Goal: Transaction & Acquisition: Purchase product/service

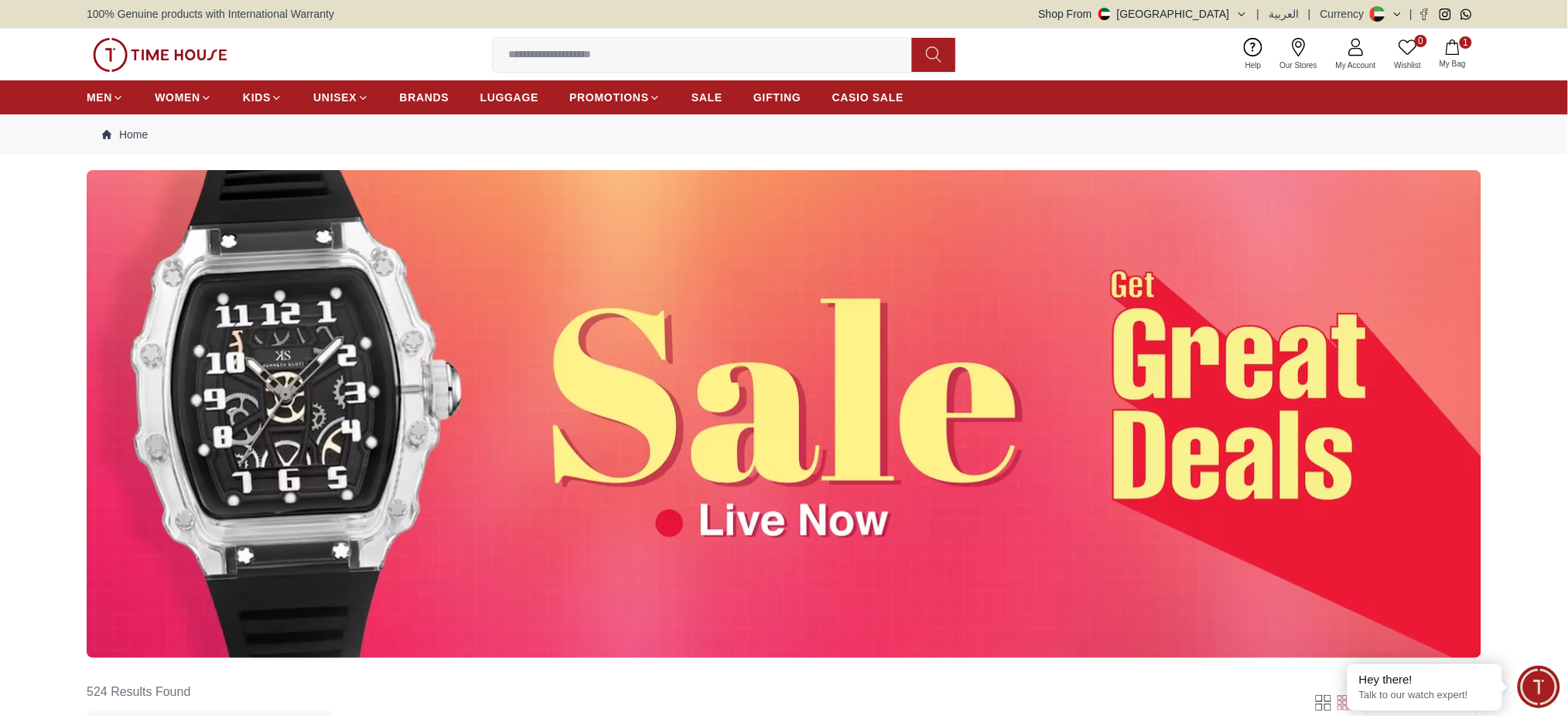
click at [1278, 280] on img at bounding box center [784, 414] width 1395 height 487
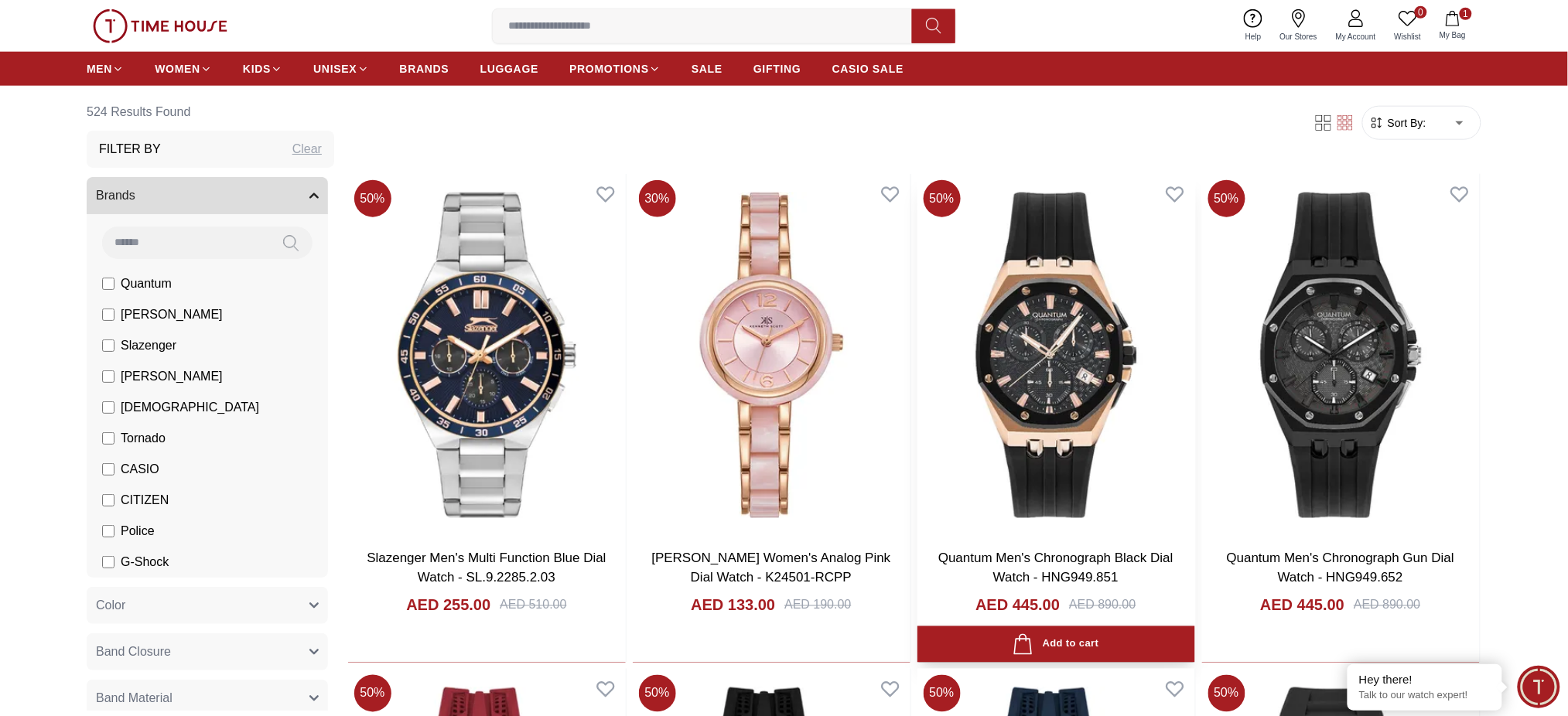
scroll to position [824, 0]
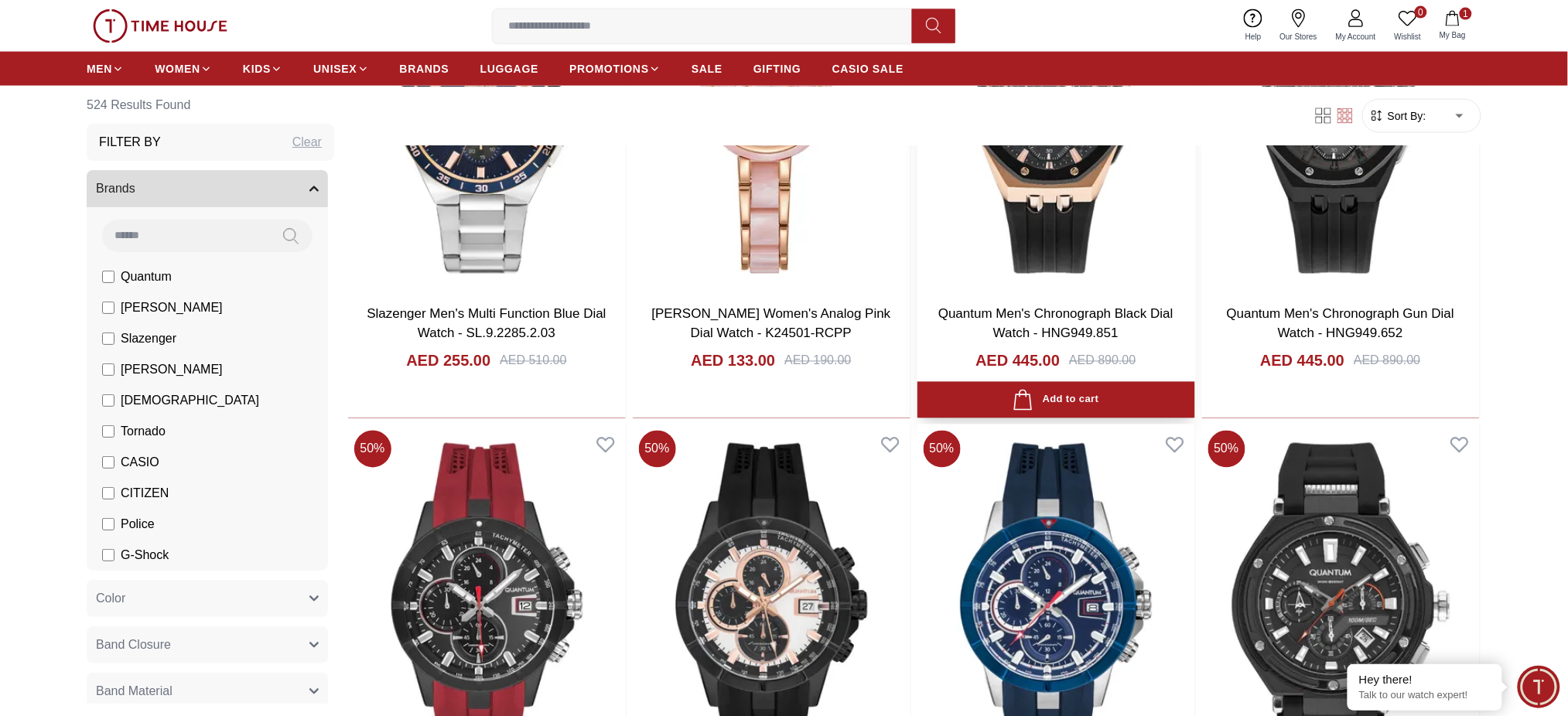
click at [1021, 191] on img at bounding box center [1056, 111] width 278 height 363
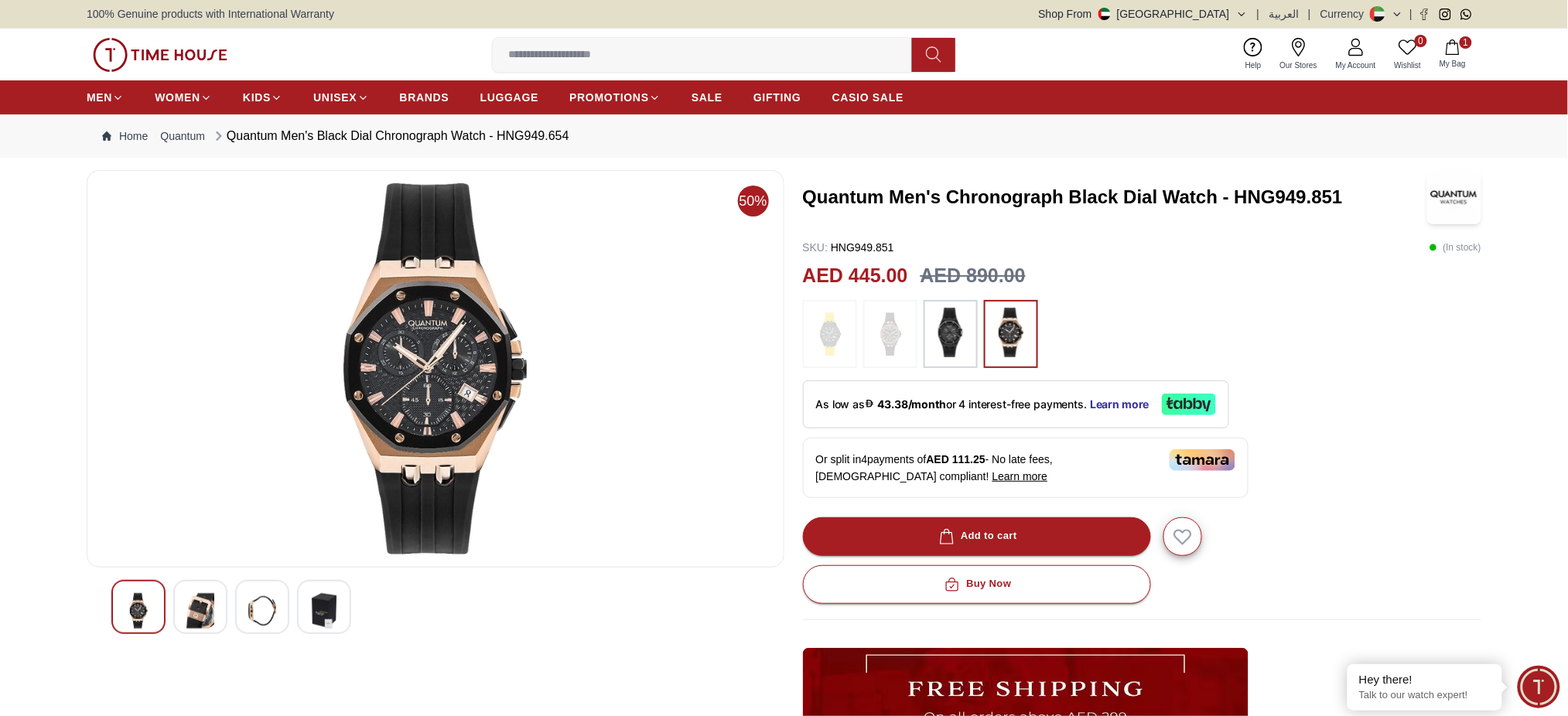
click at [1306, 315] on div at bounding box center [1143, 334] width 679 height 68
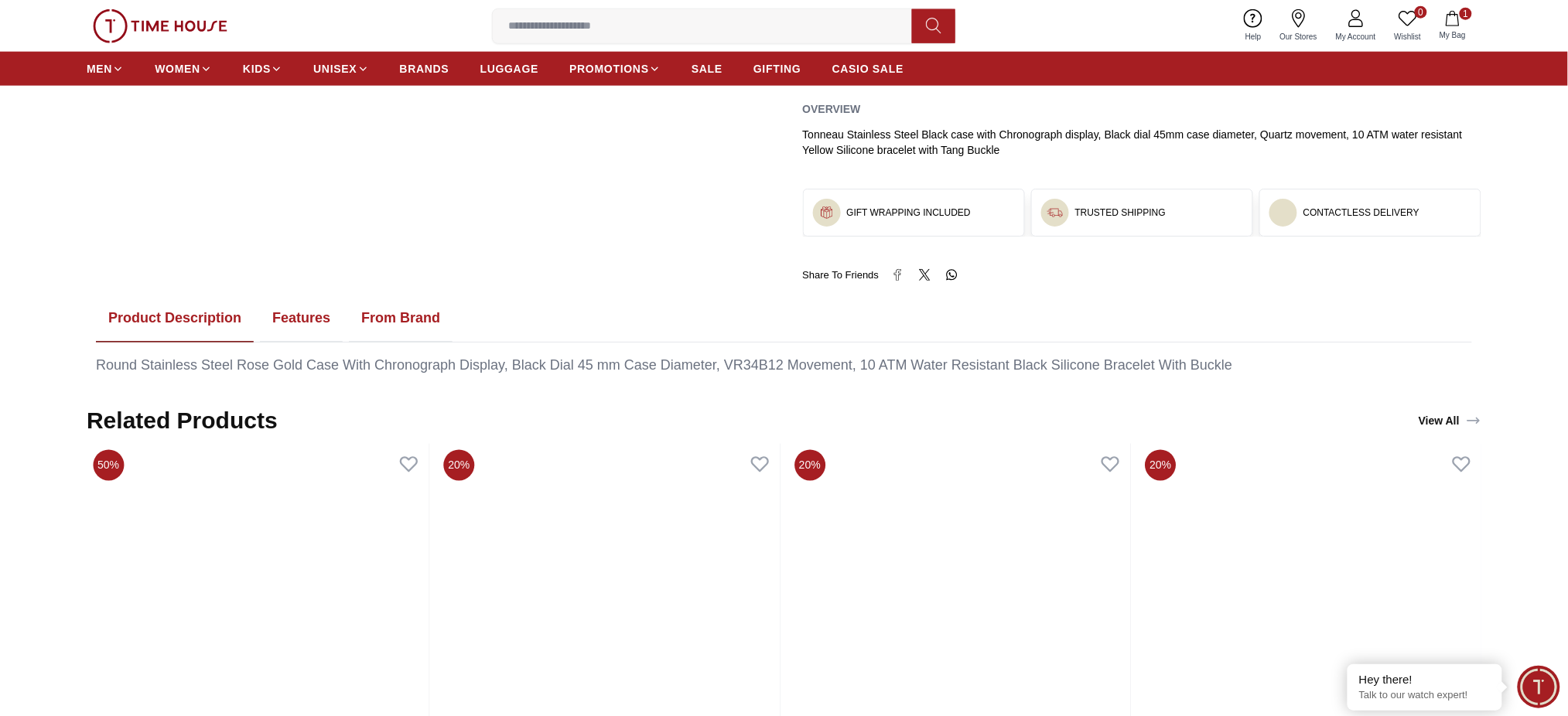
scroll to position [824, 0]
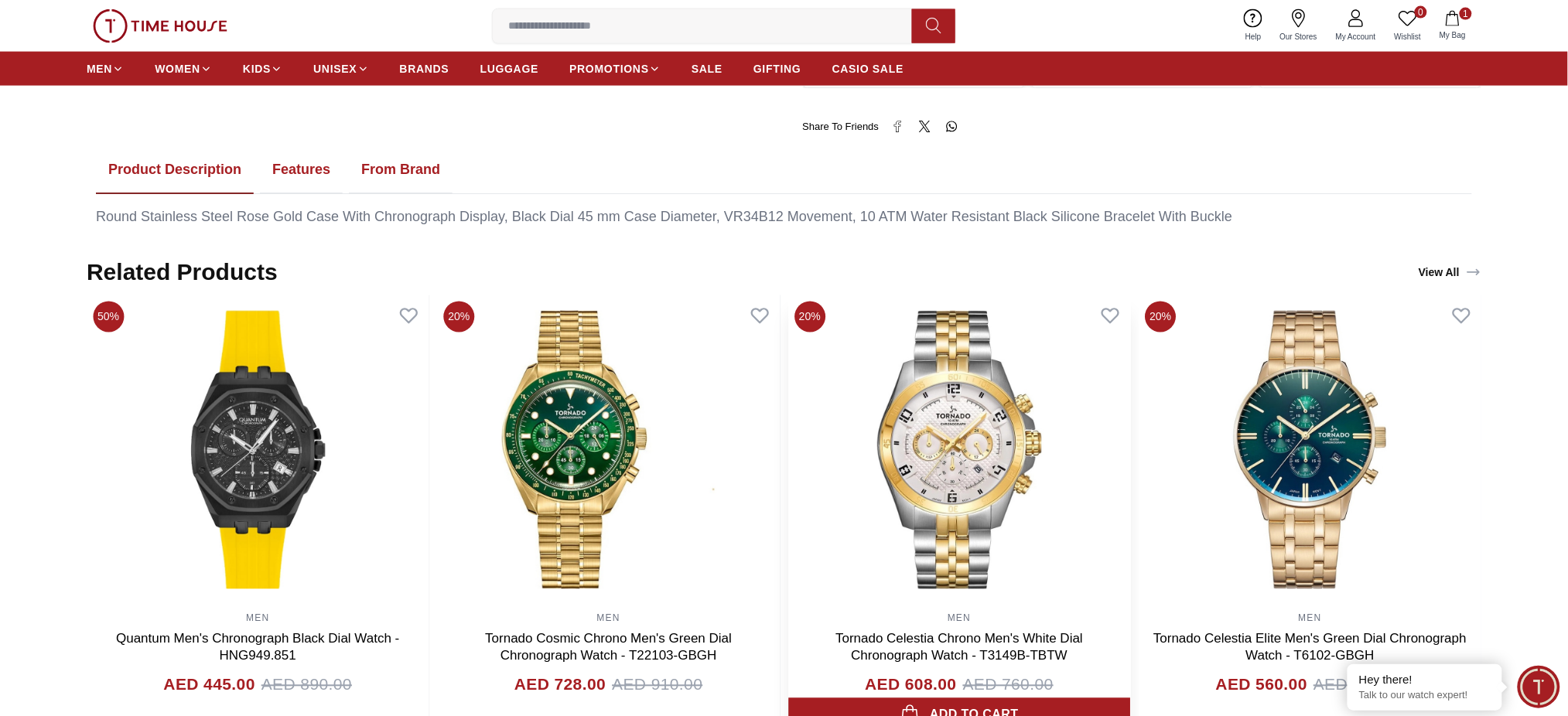
click at [901, 390] on img at bounding box center [960, 450] width 343 height 310
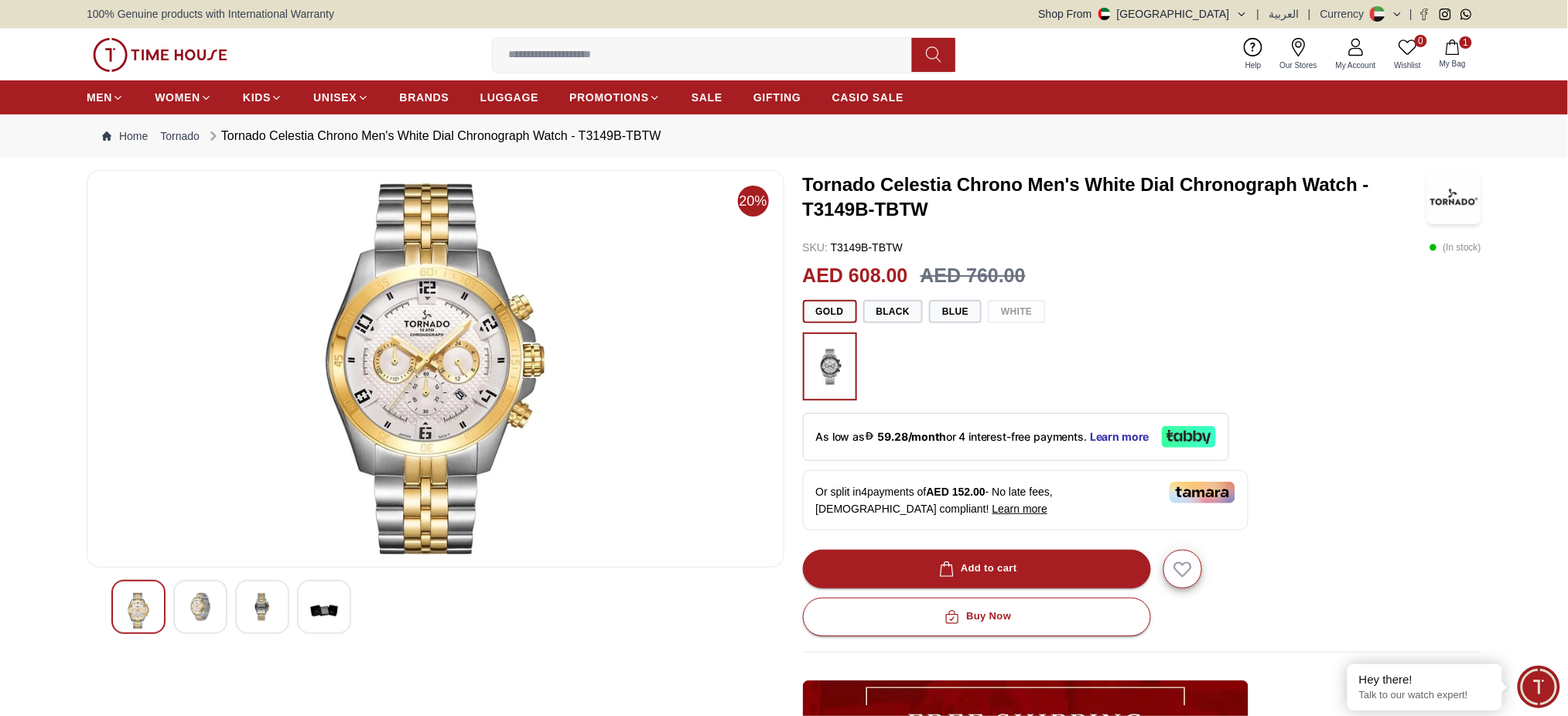
click at [1509, 56] on div "0 Wishlist 1 My Bag Help Our Stores My Account 0 Wishlist 1 My Bag" at bounding box center [784, 54] width 1568 height 51
